Goal: Task Accomplishment & Management: Use online tool/utility

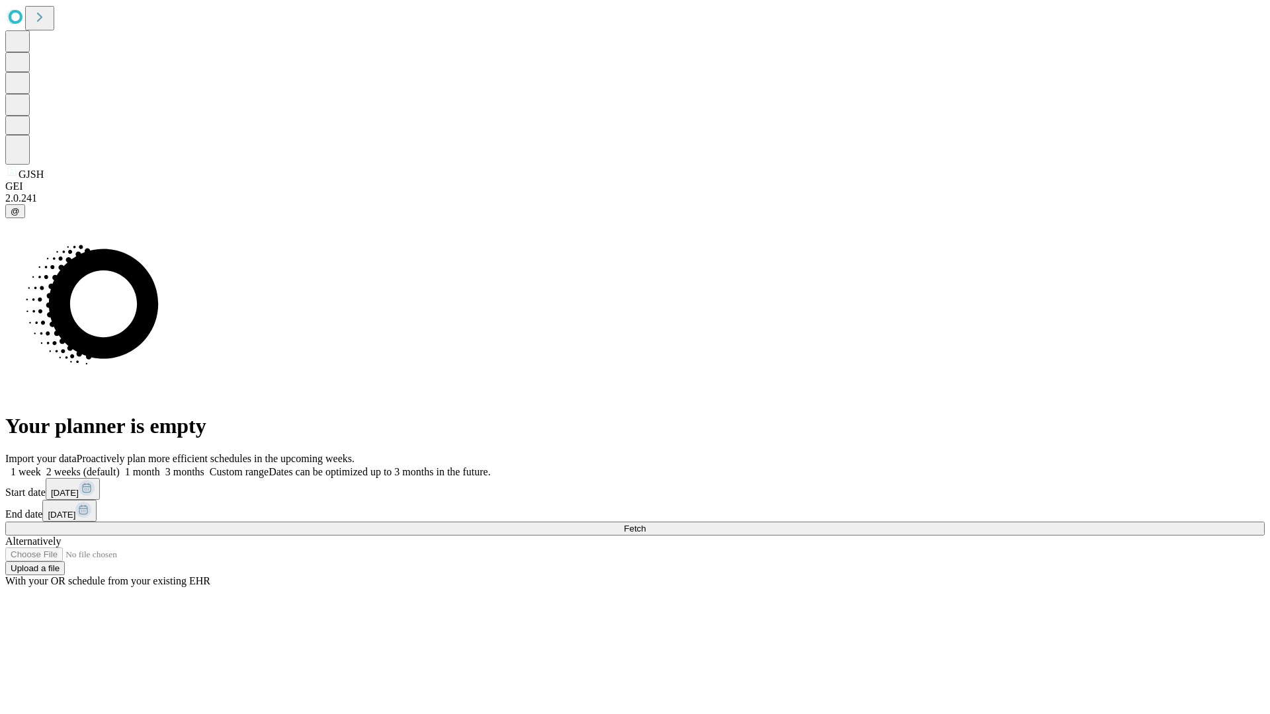
click at [645, 524] on span "Fetch" at bounding box center [635, 529] width 22 height 10
